Goal: Task Accomplishment & Management: Use online tool/utility

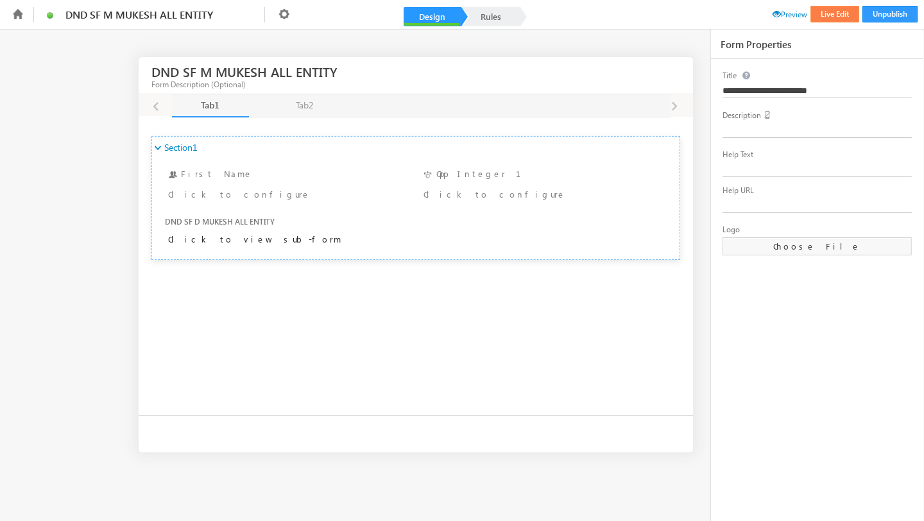
click at [838, 11] on button "Live Edit" at bounding box center [835, 14] width 49 height 17
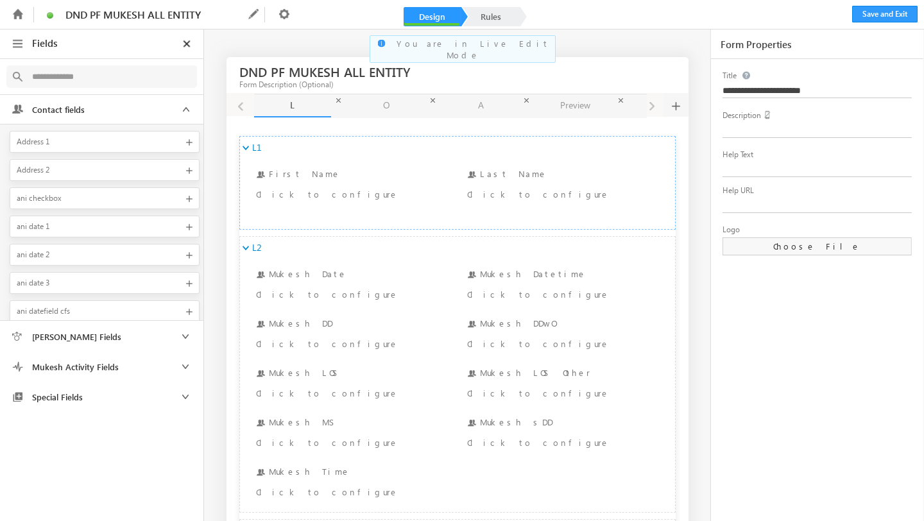
click at [691, 168] on div "DND PF MUKESH ALL ENTITY Form Description (Optional) L L O O A A Preview Previe…" at bounding box center [462, 523] width 924 height 987
click at [671, 110] on span at bounding box center [676, 105] width 10 height 24
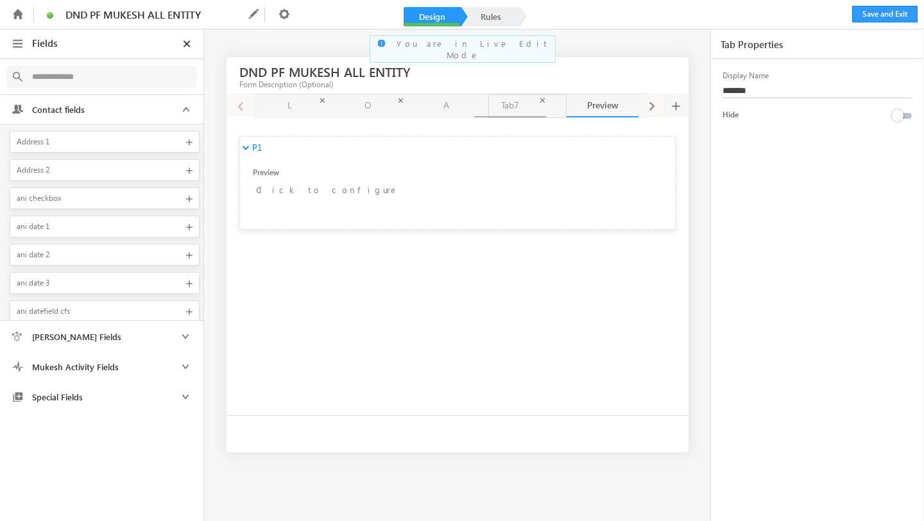
drag, startPoint x: 601, startPoint y: 107, endPoint x: 508, endPoint y: 99, distance: 92.8
click at [508, 99] on link "Tab7 Tab7" at bounding box center [525, 105] width 72 height 22
click at [637, 100] on span at bounding box center [635, 101] width 10 height 10
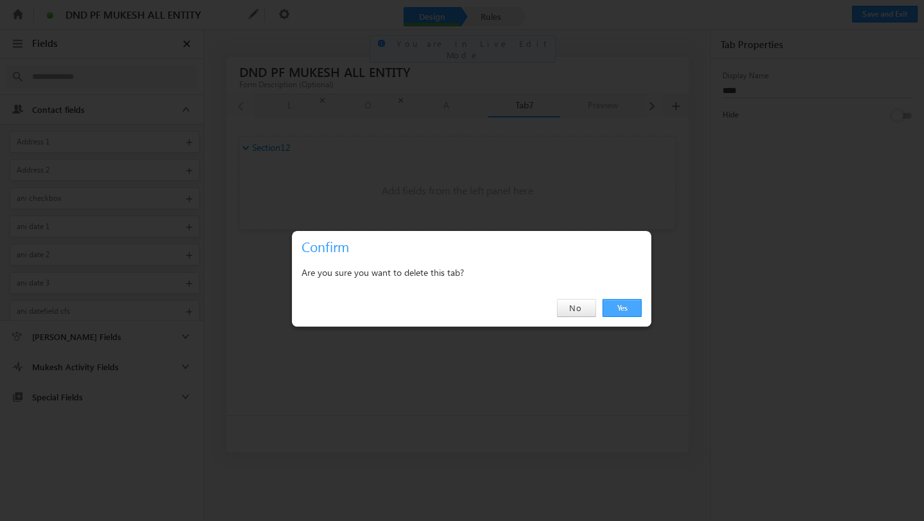
click at [618, 307] on link "Yes" at bounding box center [622, 308] width 39 height 18
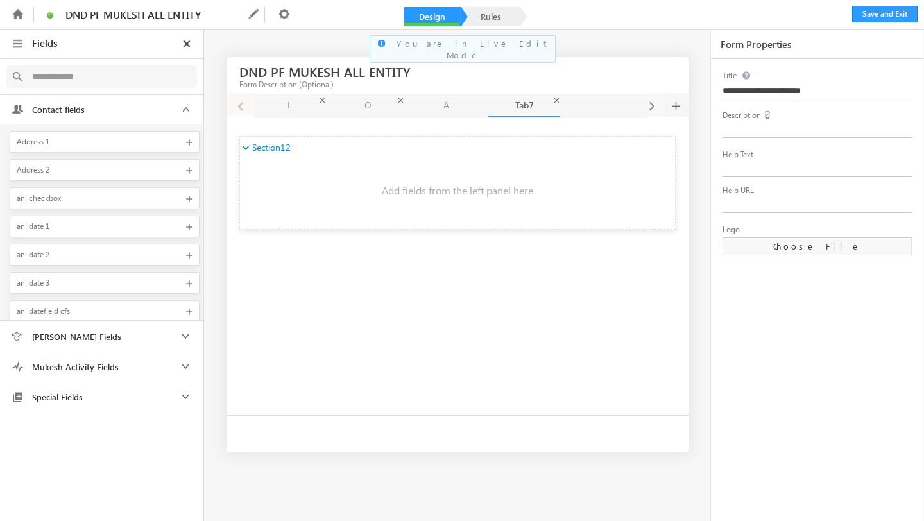
click at [519, 101] on link "Tab7 Tab7" at bounding box center [525, 105] width 72 height 23
type input "*"
click at [284, 17] on icon at bounding box center [284, 13] width 15 height 15
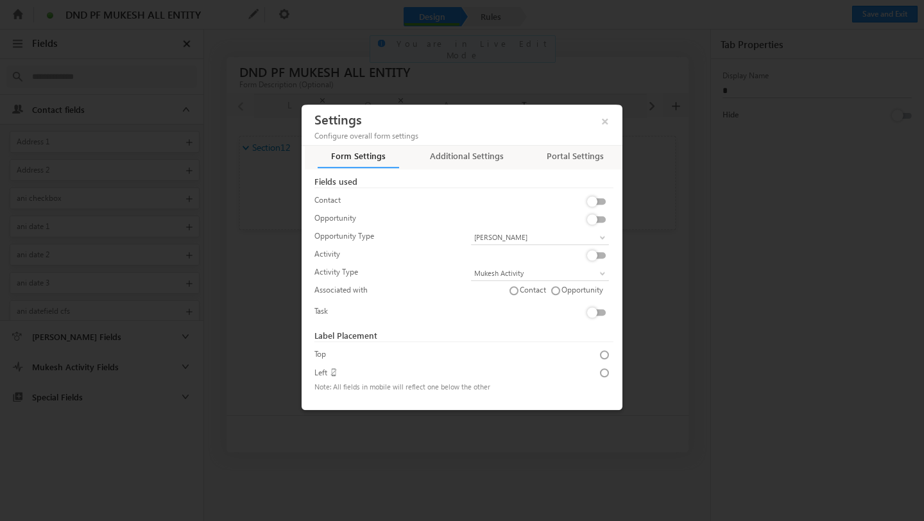
click at [587, 306] on label at bounding box center [599, 306] width 26 height 0
click at [511, 326] on link "AL 24.8.1" at bounding box center [540, 331] width 138 height 15
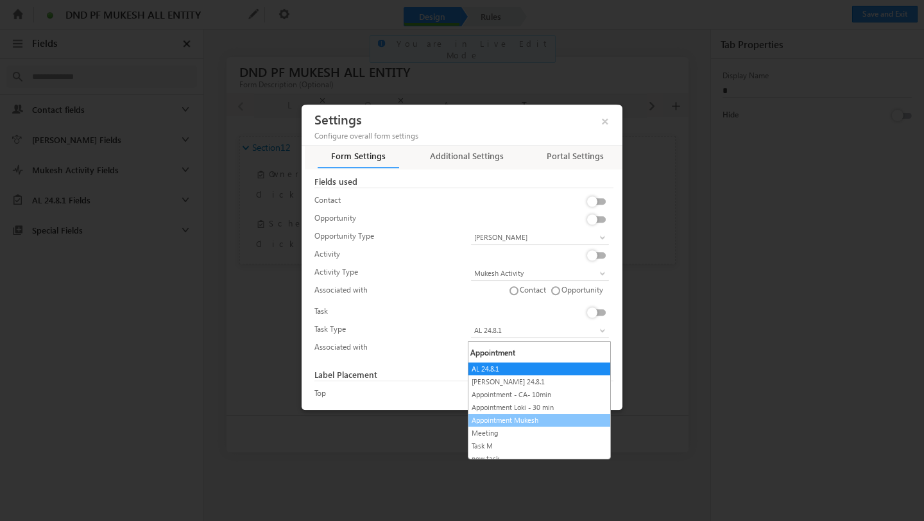
click at [508, 421] on link "Appointment Mukesh" at bounding box center [540, 421] width 142 height 12
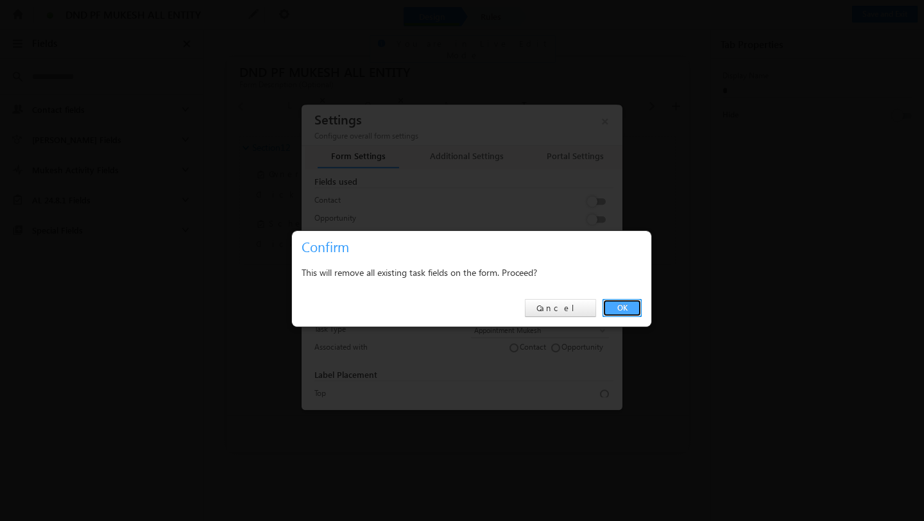
click at [618, 306] on link "OK" at bounding box center [622, 308] width 39 height 18
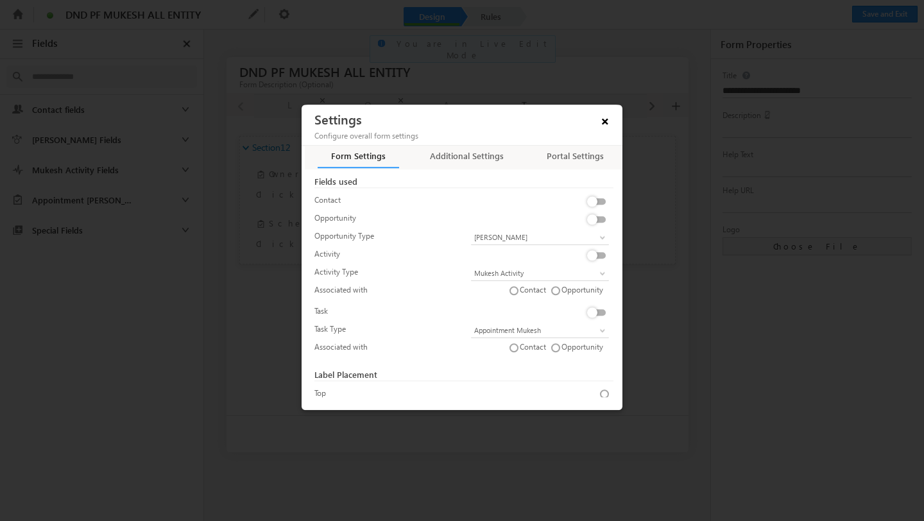
click at [607, 125] on span "×" at bounding box center [605, 119] width 22 height 22
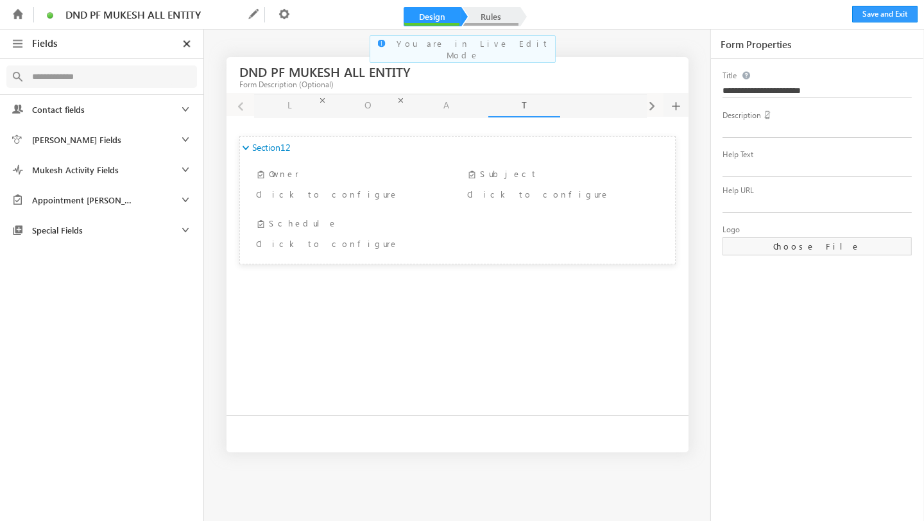
click at [490, 12] on link "Rules" at bounding box center [491, 16] width 56 height 19
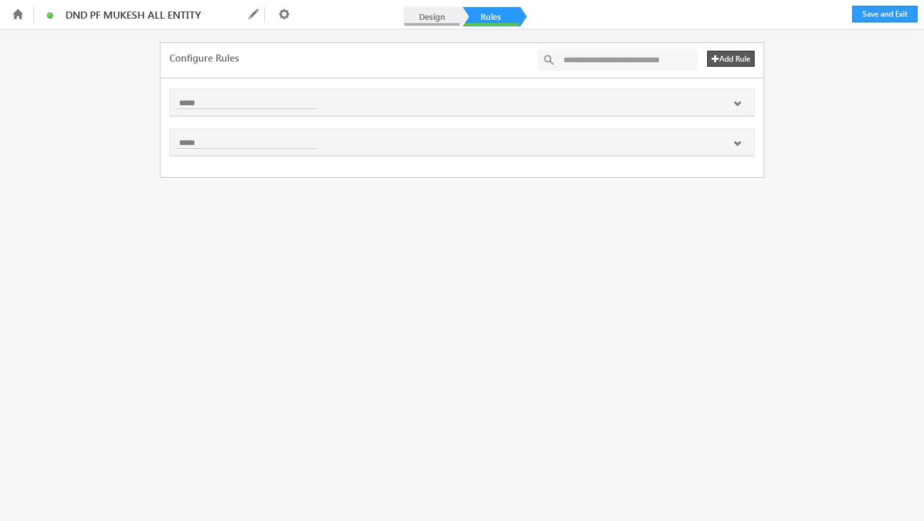
click at [435, 13] on link "Design" at bounding box center [432, 16] width 56 height 19
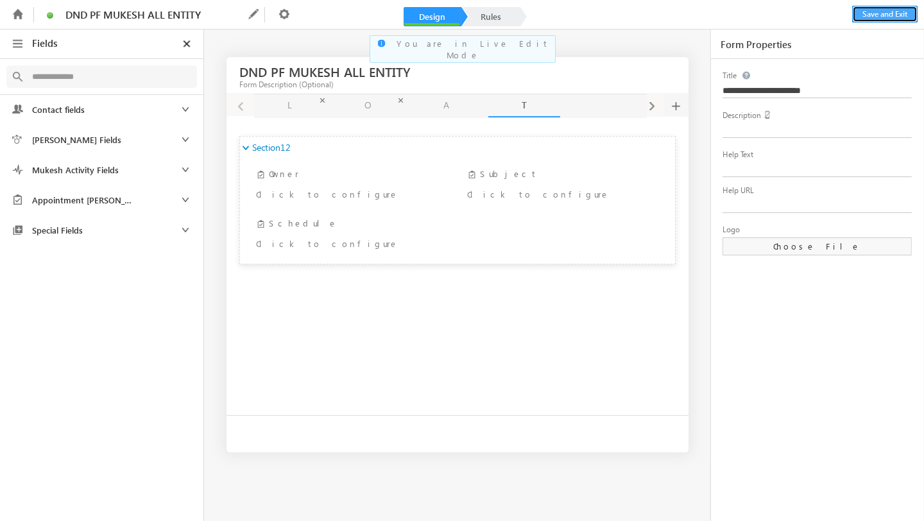
click at [870, 16] on button "Save and Exit" at bounding box center [884, 14] width 65 height 17
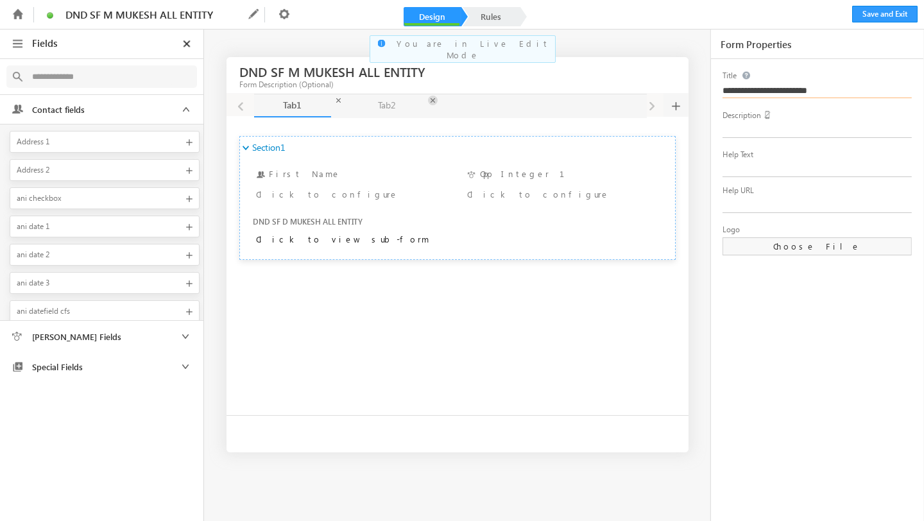
click at [431, 99] on span at bounding box center [433, 101] width 10 height 10
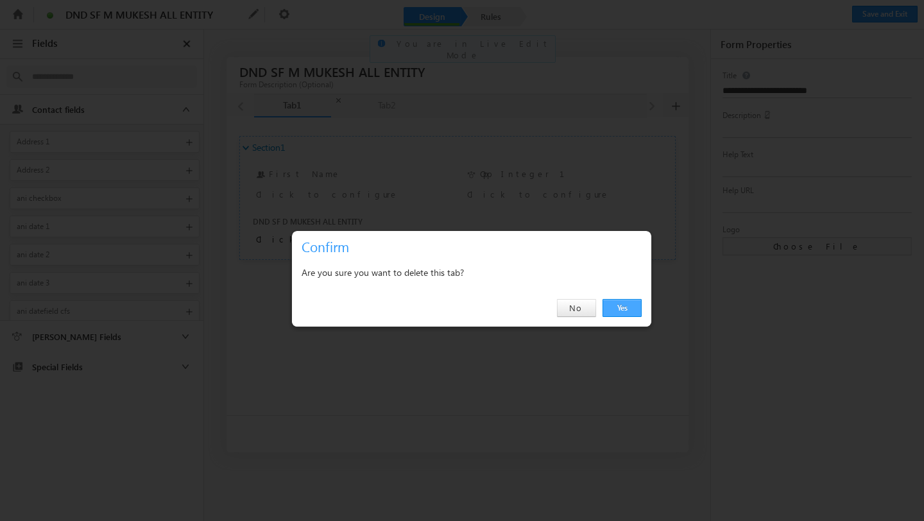
click at [636, 308] on link "Yes" at bounding box center [622, 308] width 39 height 18
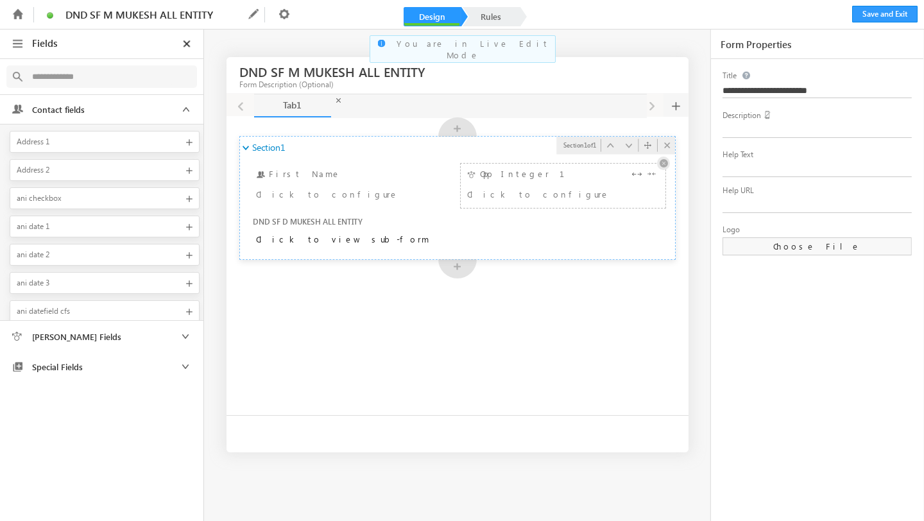
click at [663, 166] on icon at bounding box center [663, 163] width 13 height 13
click at [286, 15] on icon at bounding box center [284, 13] width 15 height 15
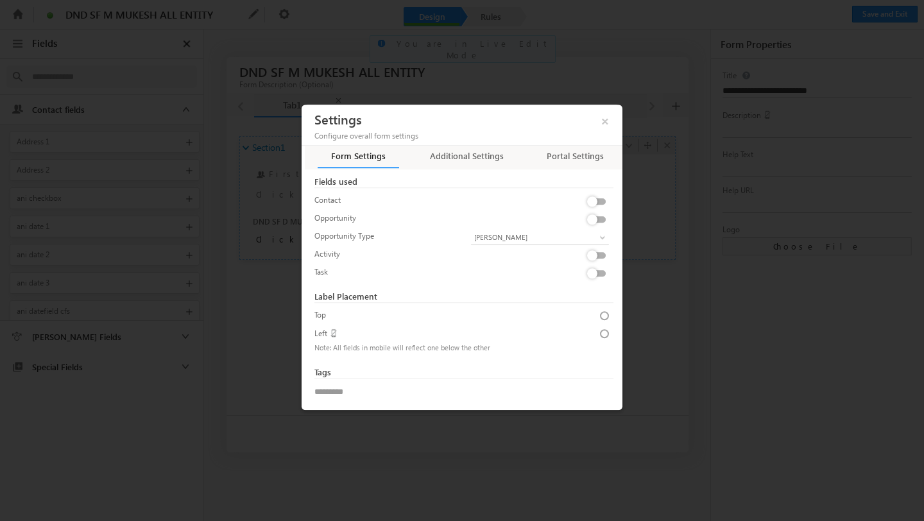
click at [596, 212] on label at bounding box center [599, 212] width 26 height 0
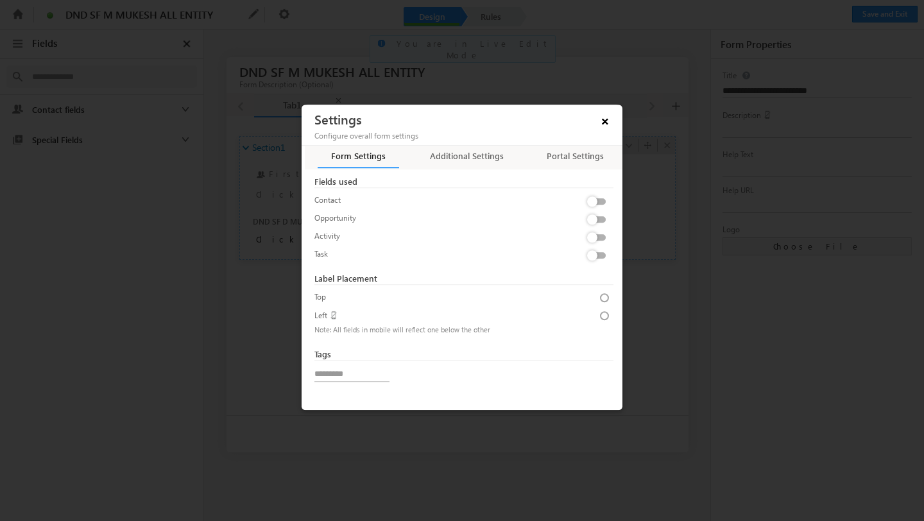
click at [605, 119] on span "×" at bounding box center [605, 119] width 22 height 22
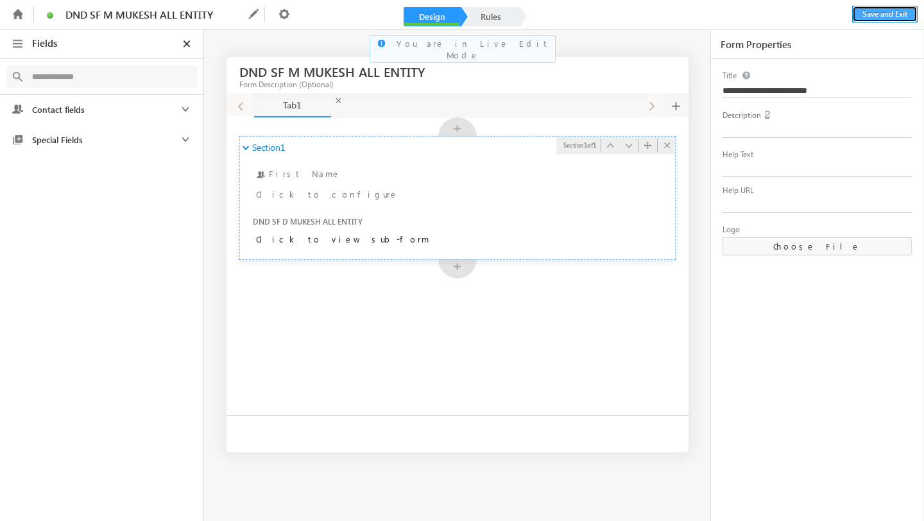
click at [871, 13] on button "Save and Exit" at bounding box center [884, 14] width 65 height 17
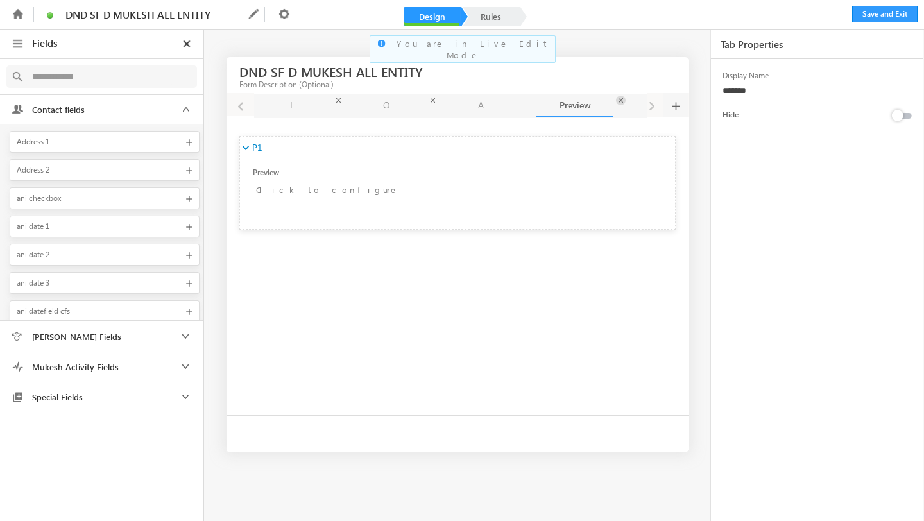
click at [623, 99] on span at bounding box center [621, 101] width 10 height 10
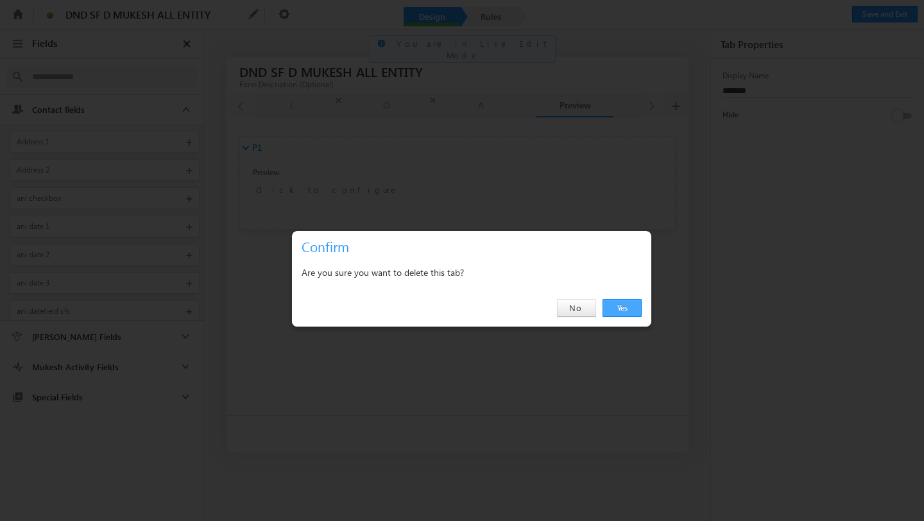
click at [620, 307] on link "Yes" at bounding box center [622, 308] width 39 height 18
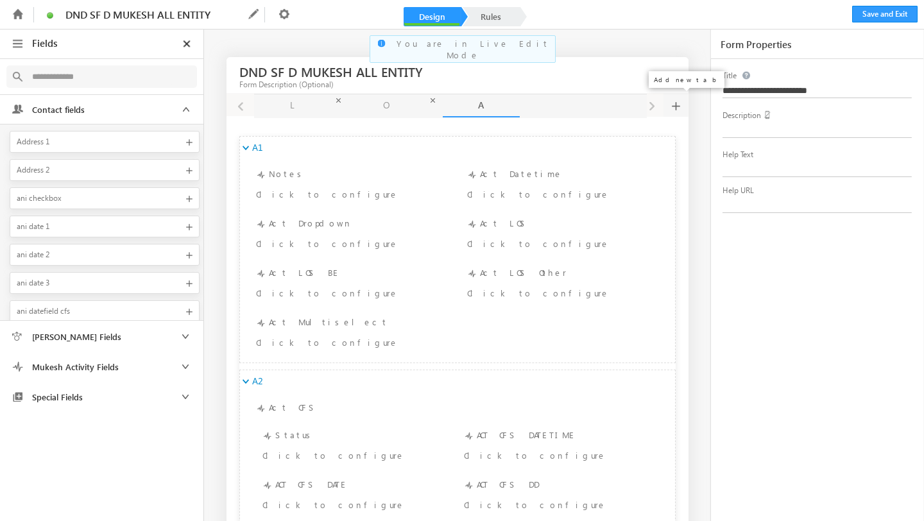
click at [671, 108] on span at bounding box center [676, 105] width 10 height 24
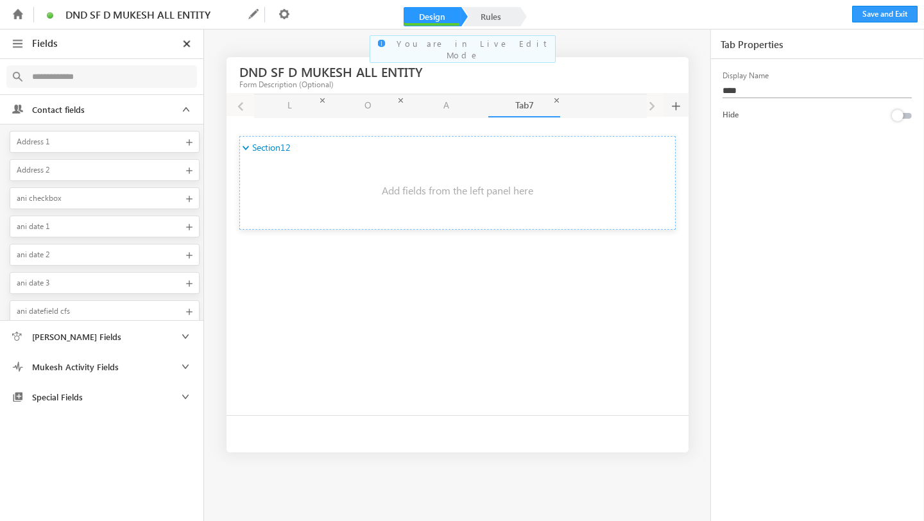
click at [761, 89] on input "****" at bounding box center [819, 90] width 192 height 15
click at [285, 13] on icon at bounding box center [284, 13] width 15 height 15
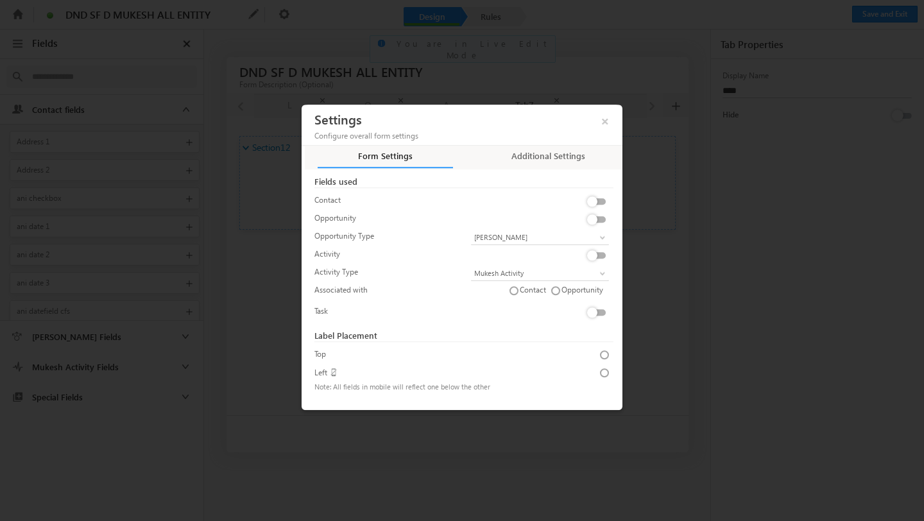
click at [593, 306] on label at bounding box center [599, 306] width 26 height 0
click at [501, 336] on span "AL 24.8.1" at bounding box center [533, 331] width 124 height 12
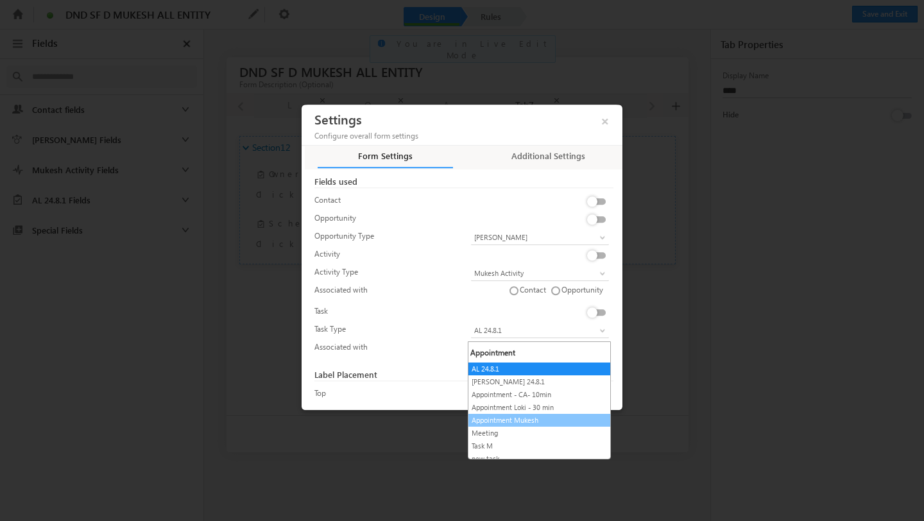
click at [517, 420] on link "Appointment Mukesh" at bounding box center [540, 421] width 142 height 12
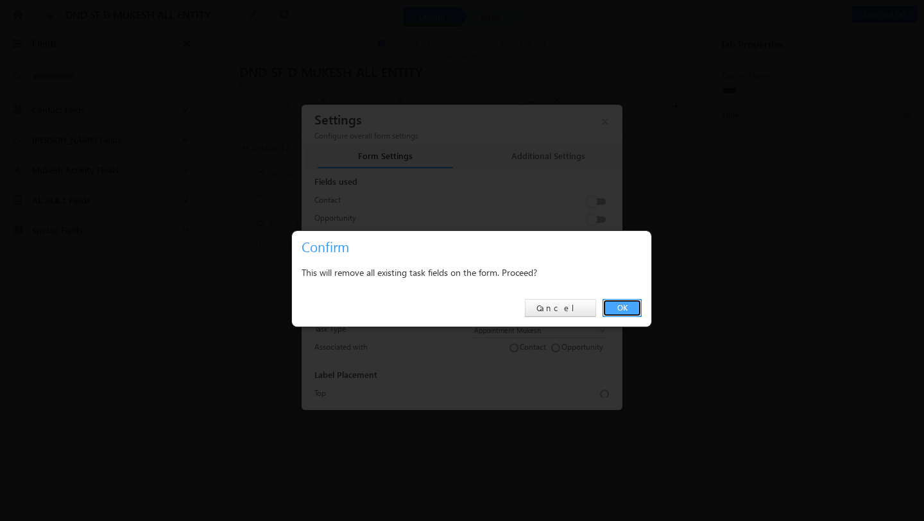
click at [627, 304] on link "OK" at bounding box center [622, 308] width 39 height 18
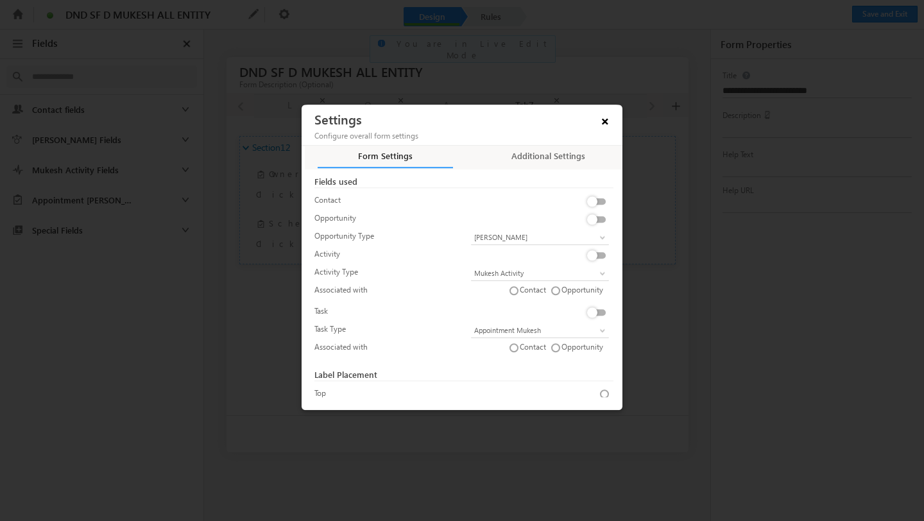
click at [607, 117] on span "×" at bounding box center [605, 119] width 22 height 22
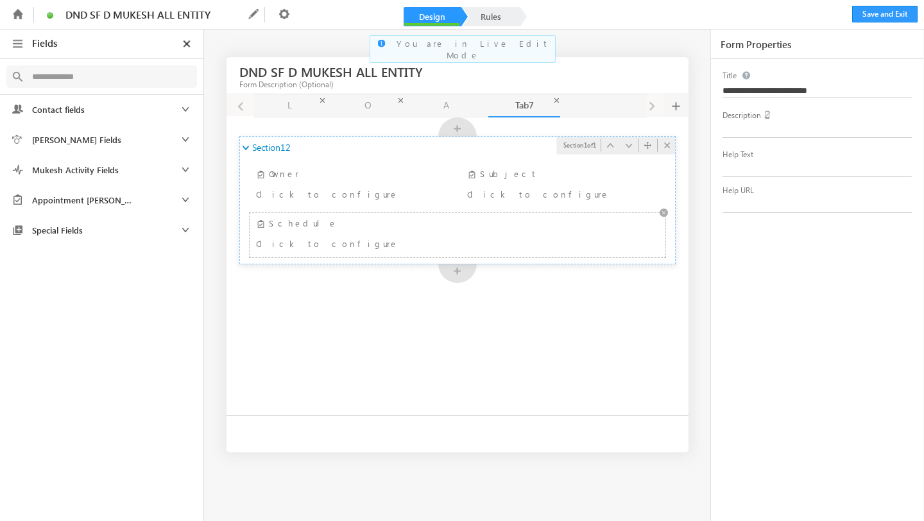
click at [318, 229] on div "Schedule Click to configure" at bounding box center [458, 235] width 410 height 38
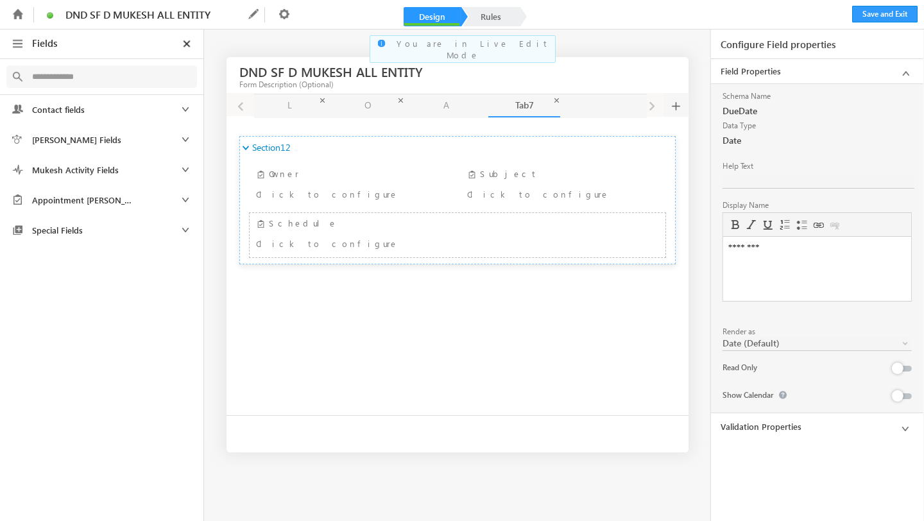
click at [527, 117] on link "Tab7 Tab7" at bounding box center [525, 105] width 72 height 23
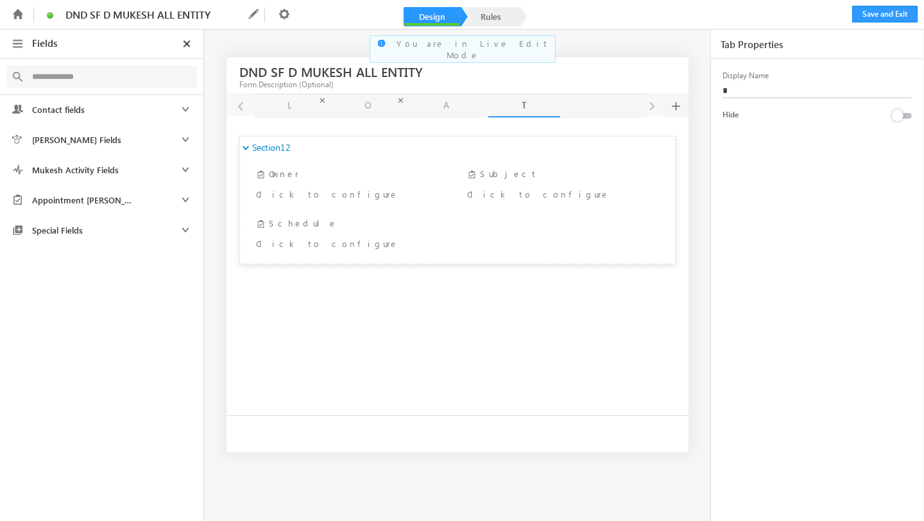
type input "*"
click at [519, 325] on div "L L O O A A T T * ** L1 Section 1 of 3 Last Name Last Name Click to configure +…" at bounding box center [458, 254] width 462 height 321
click at [892, 16] on button "Save and Exit" at bounding box center [884, 14] width 65 height 17
